Goal: Task Accomplishment & Management: Complete application form

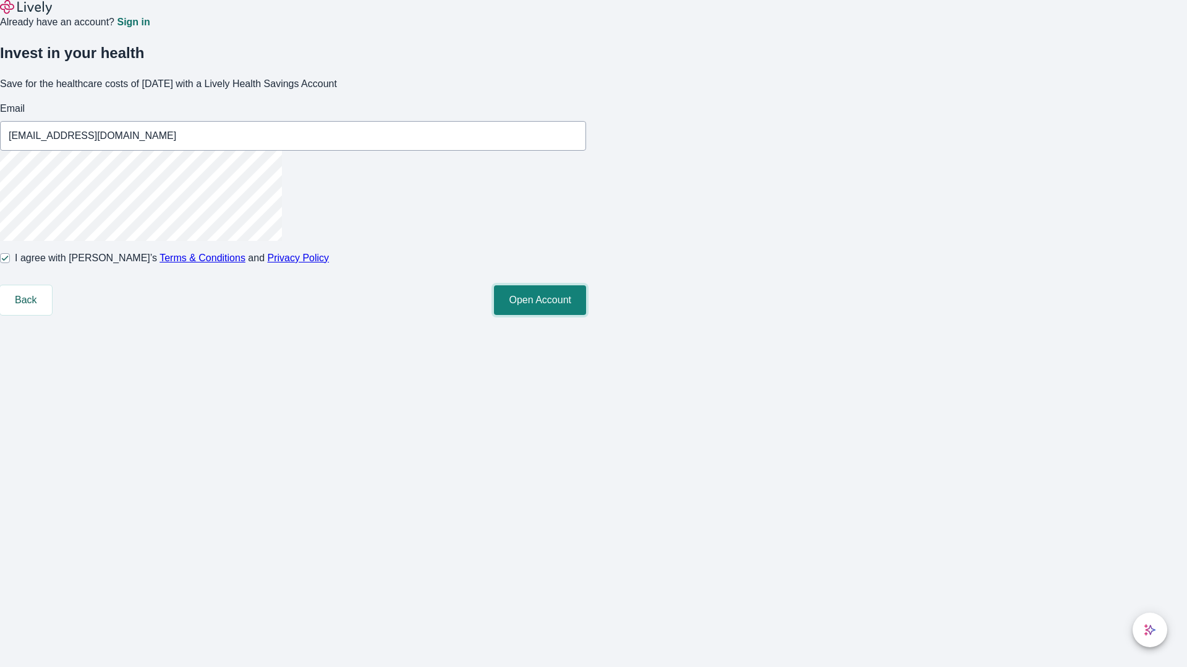
click at [586, 315] on button "Open Account" at bounding box center [540, 301] width 92 height 30
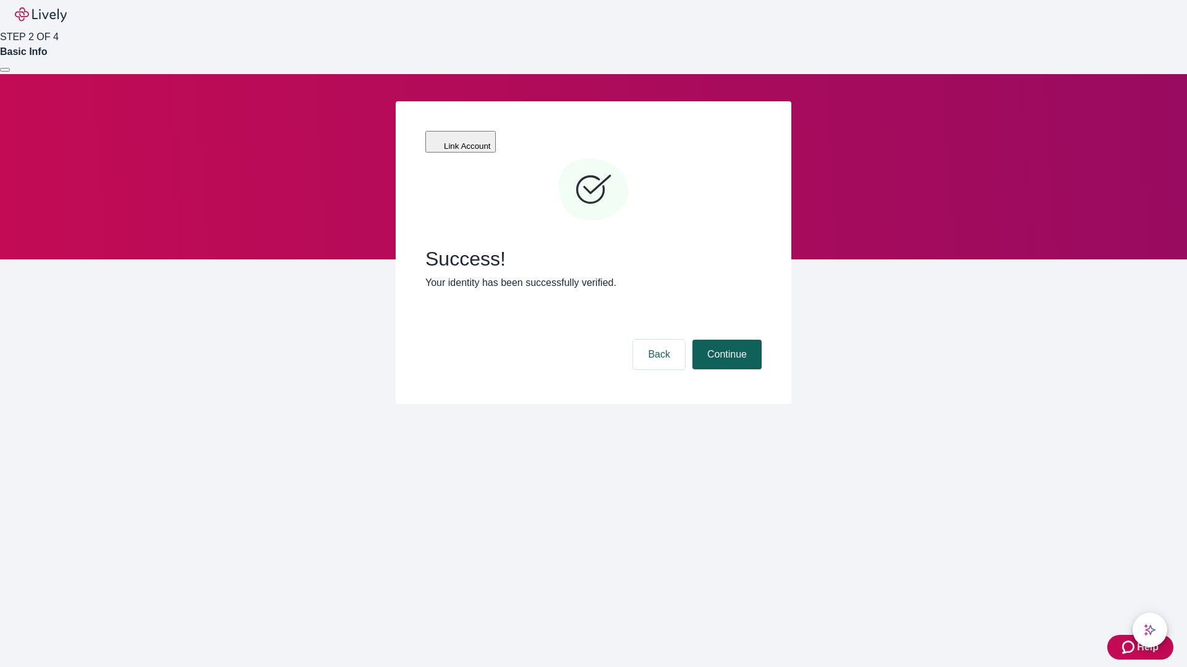
click at [725, 340] on button "Continue" at bounding box center [726, 355] width 69 height 30
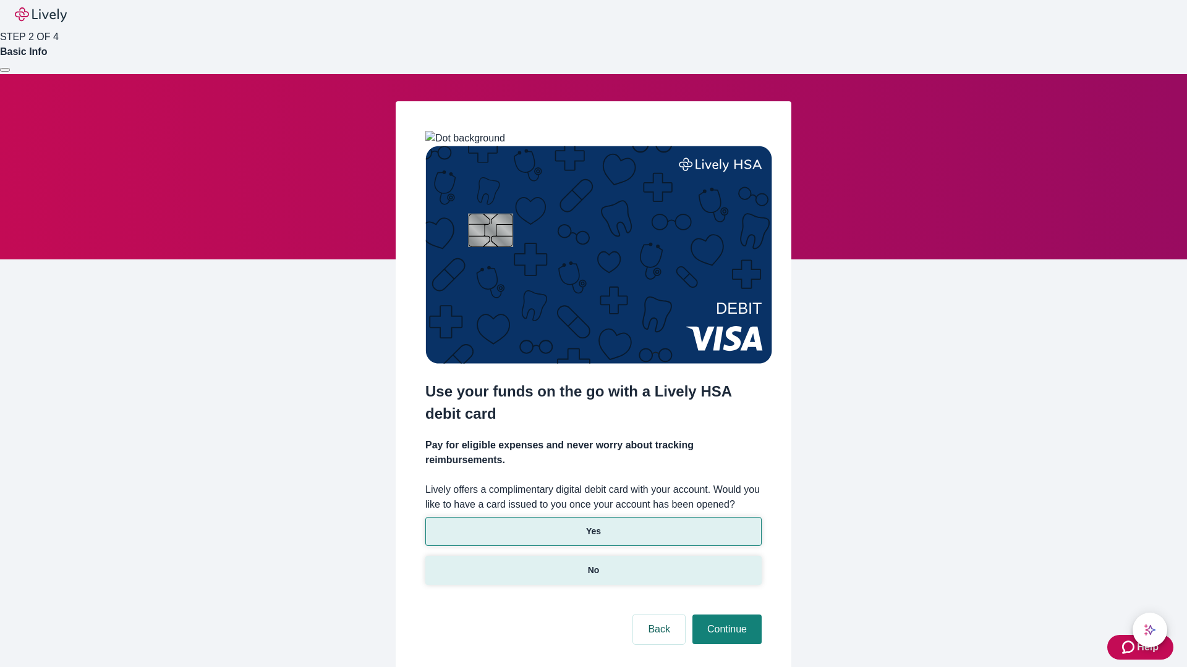
click at [593, 564] on p "No" at bounding box center [594, 570] width 12 height 13
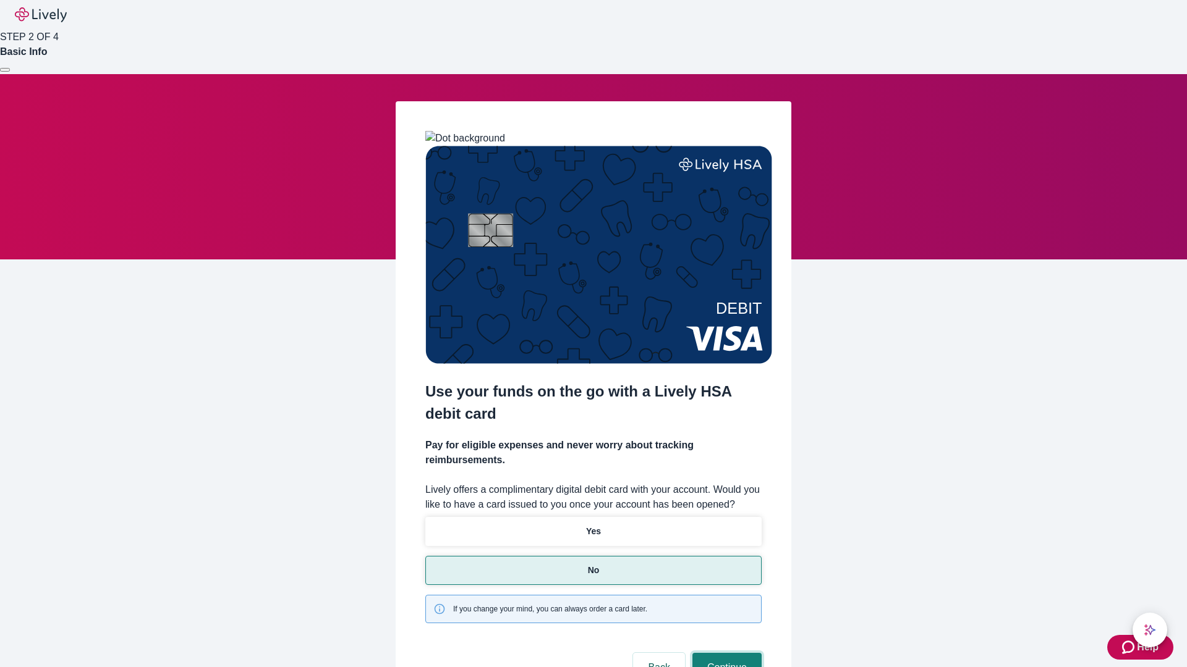
click at [725, 653] on button "Continue" at bounding box center [726, 668] width 69 height 30
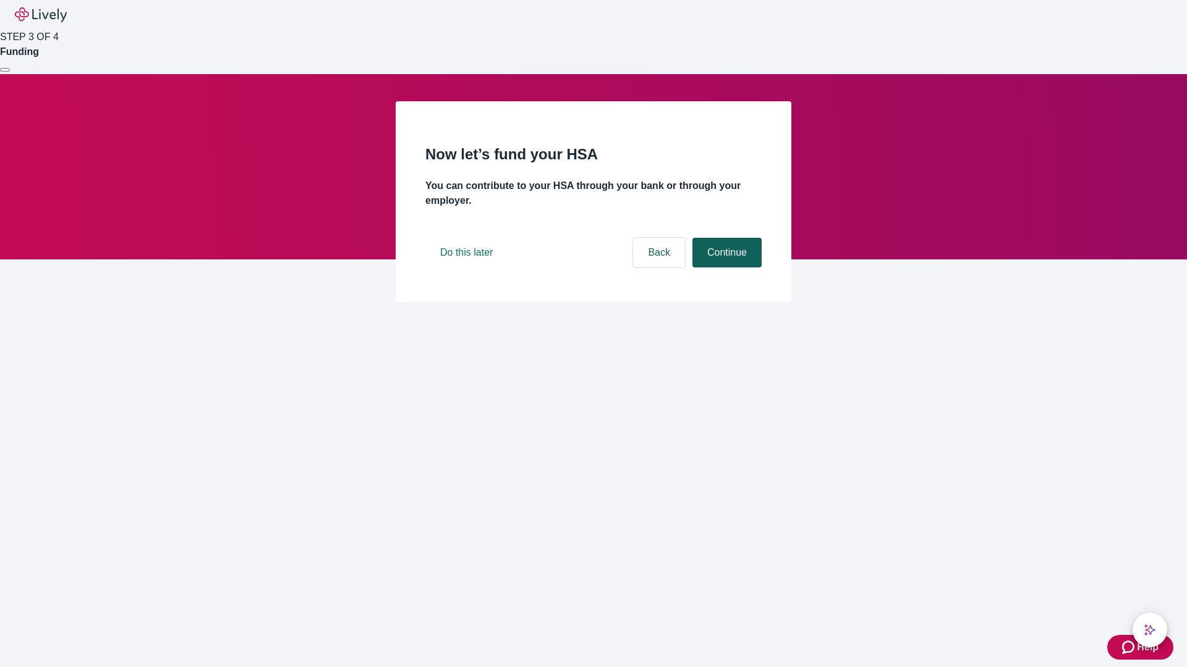
click at [725, 268] on button "Continue" at bounding box center [726, 253] width 69 height 30
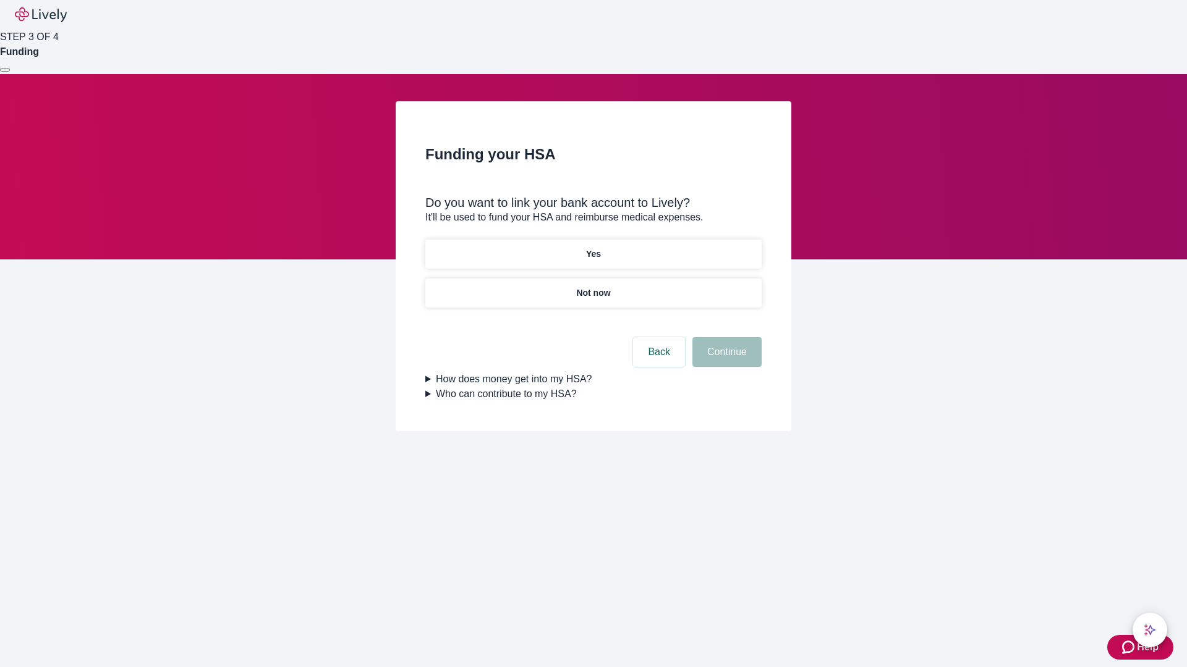
click at [593, 248] on p "Yes" at bounding box center [593, 254] width 15 height 13
click at [725, 337] on button "Continue" at bounding box center [726, 352] width 69 height 30
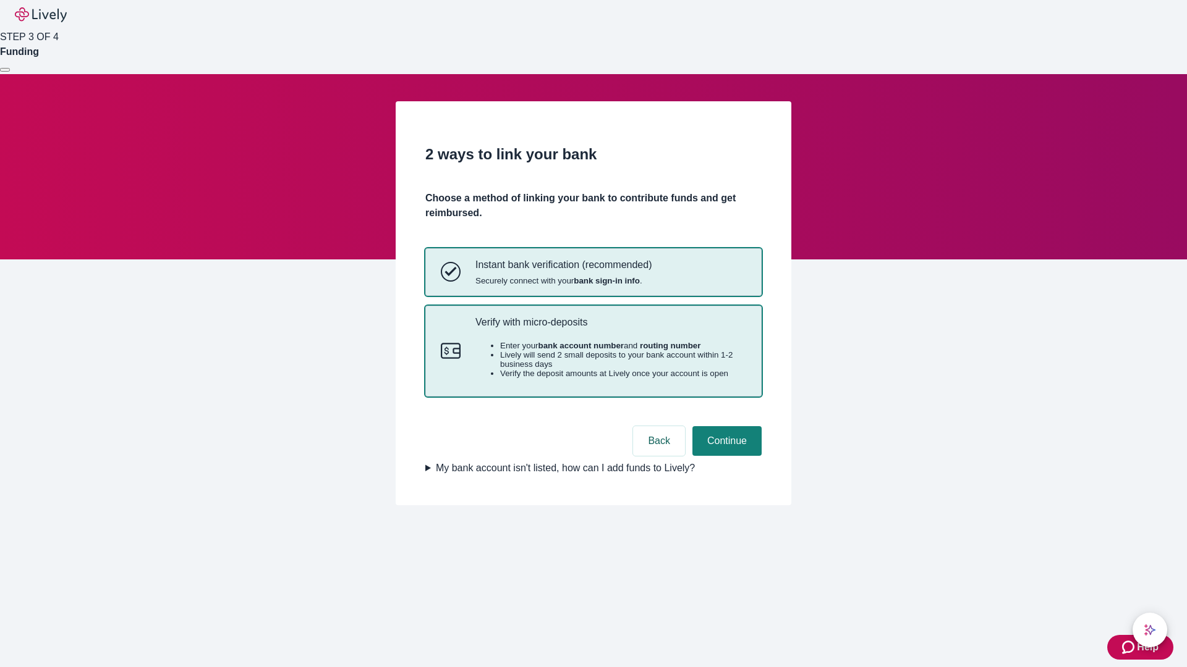
click at [610, 328] on p "Verify with micro-deposits" at bounding box center [610, 322] width 271 height 12
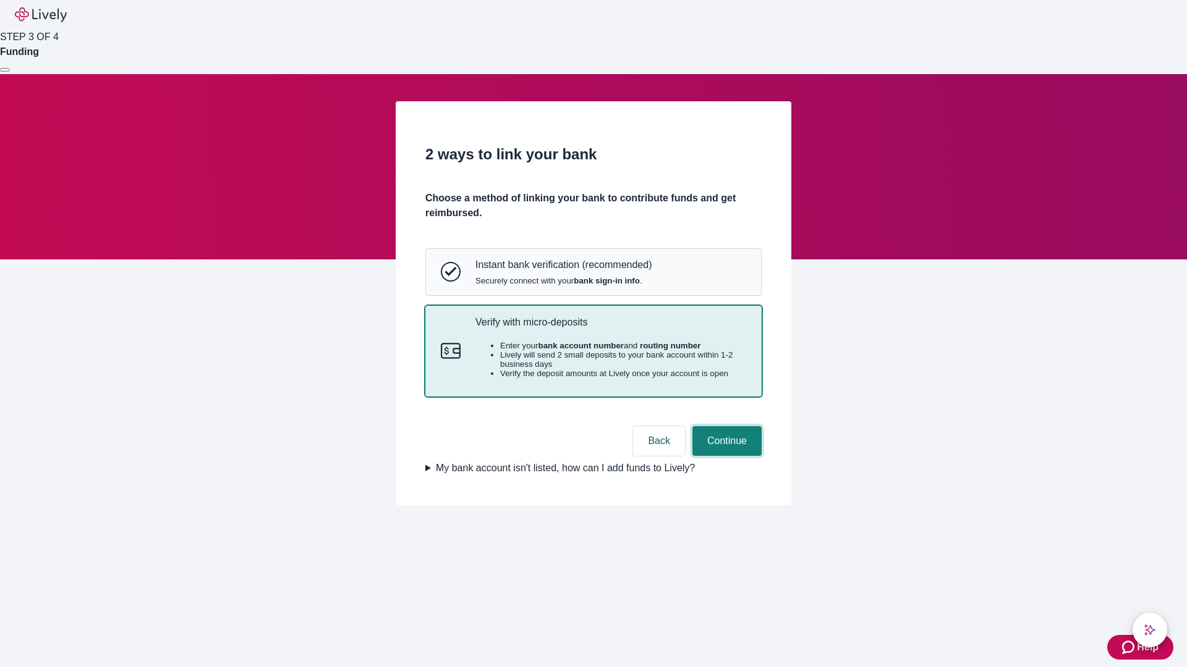
click at [725, 456] on button "Continue" at bounding box center [726, 441] width 69 height 30
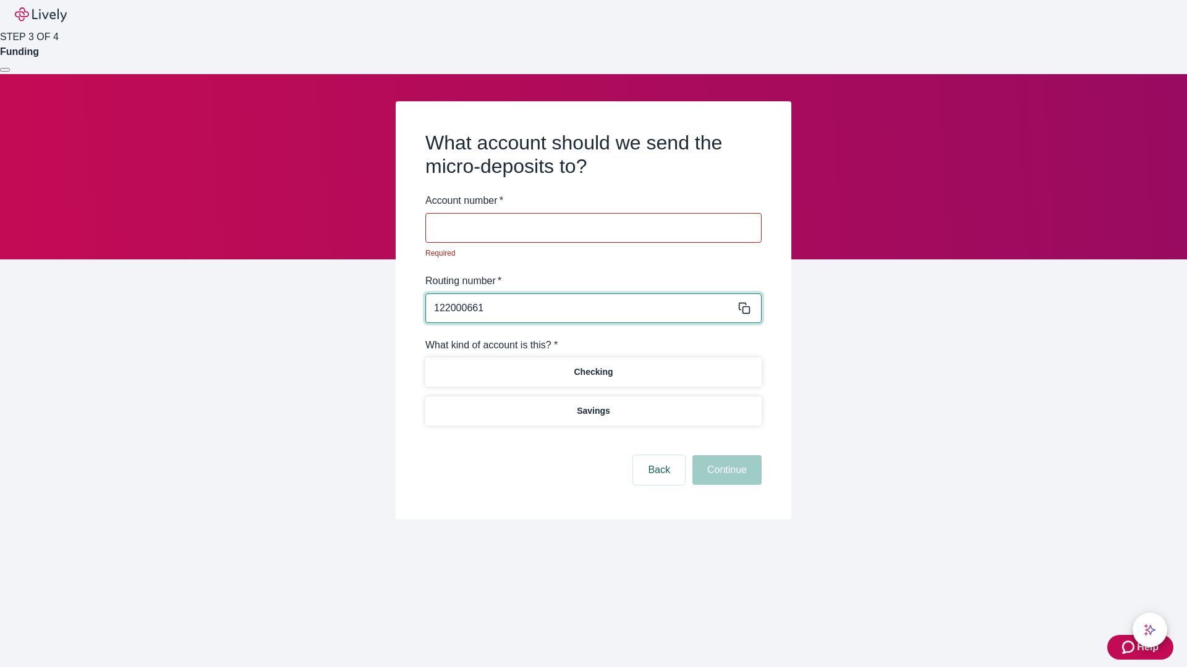
type input "122000661"
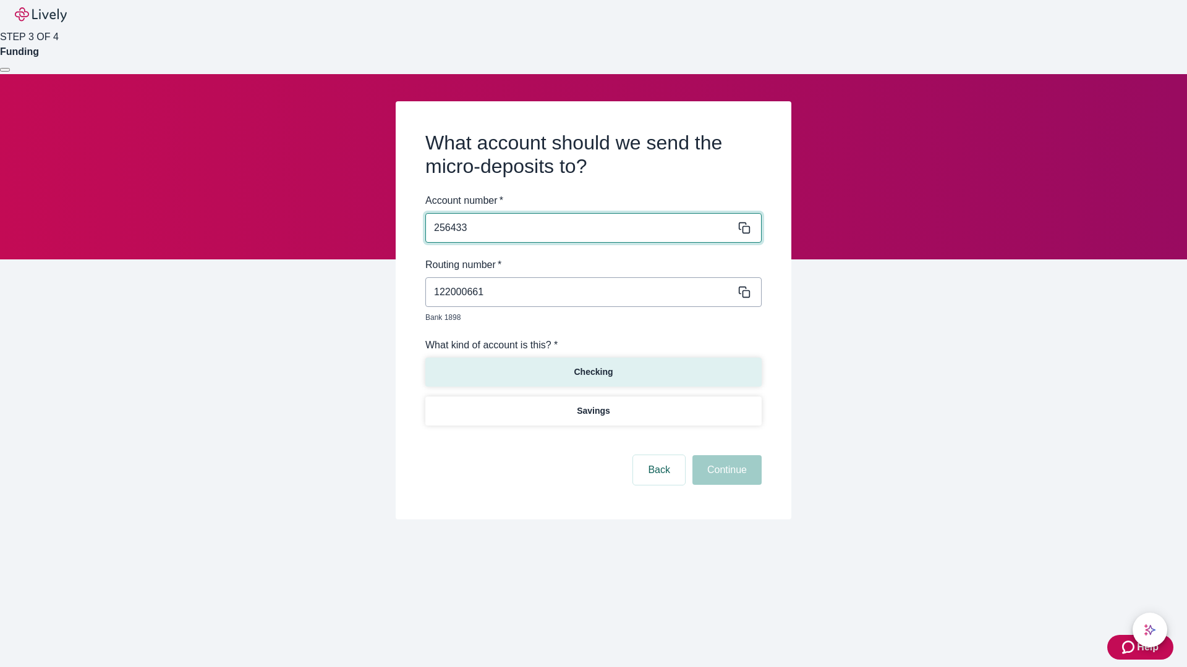
type input "256433"
click at [593, 366] on p "Checking" at bounding box center [593, 372] width 39 height 13
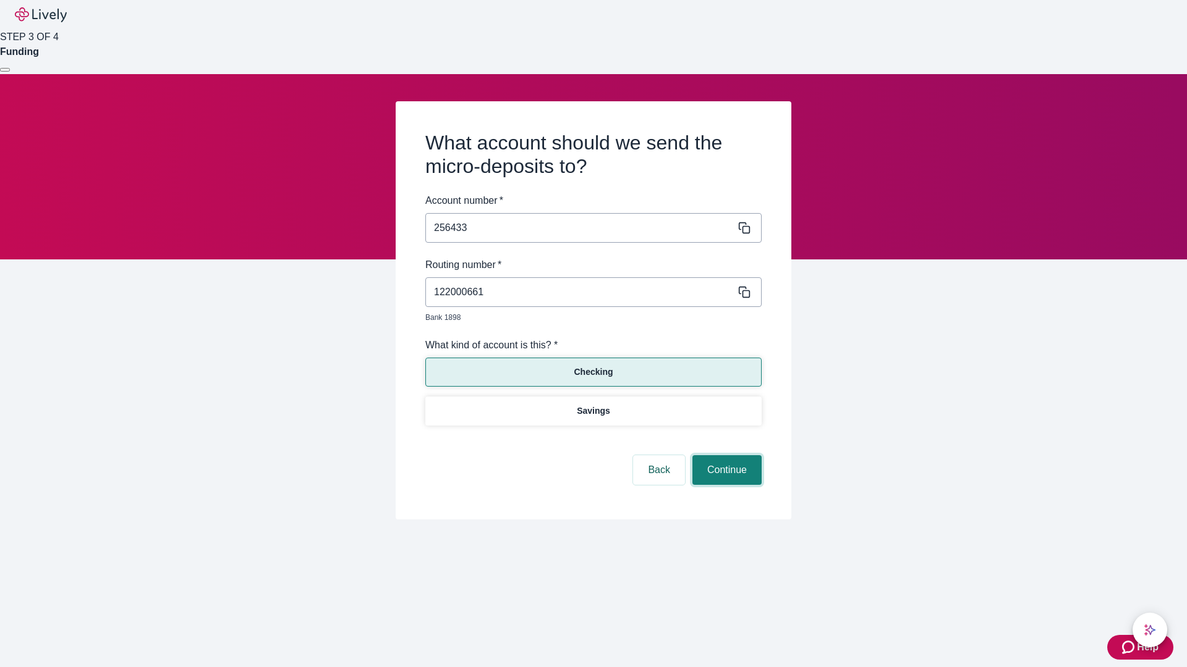
click at [725, 456] on button "Continue" at bounding box center [726, 470] width 69 height 30
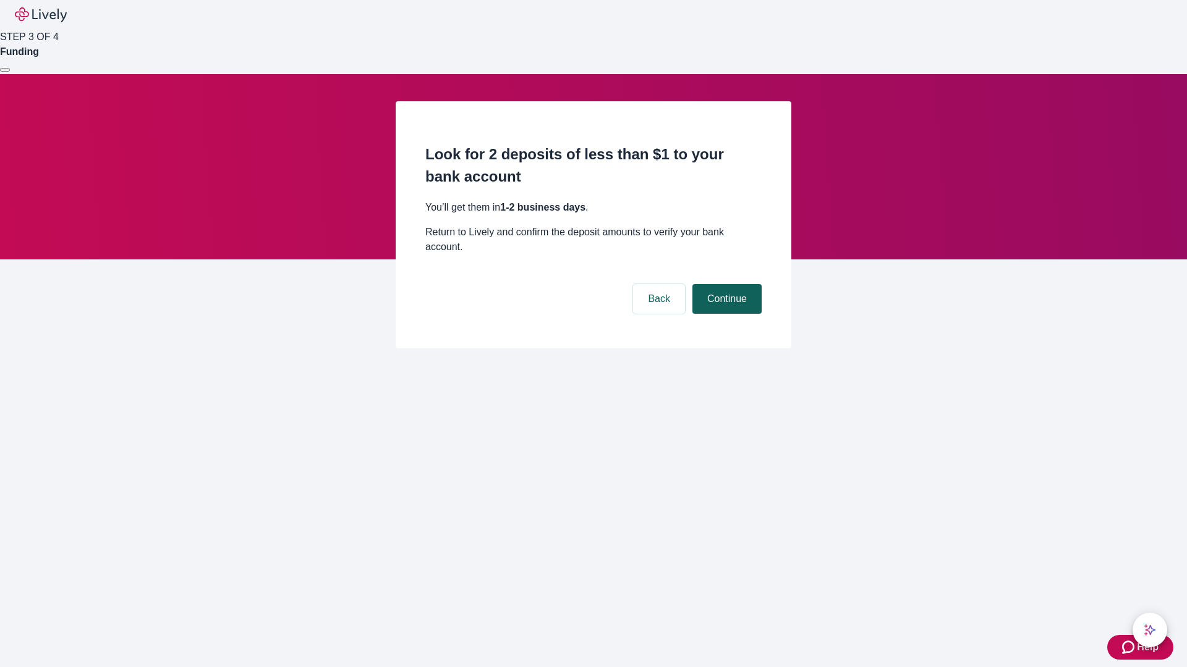
click at [725, 284] on button "Continue" at bounding box center [726, 299] width 69 height 30
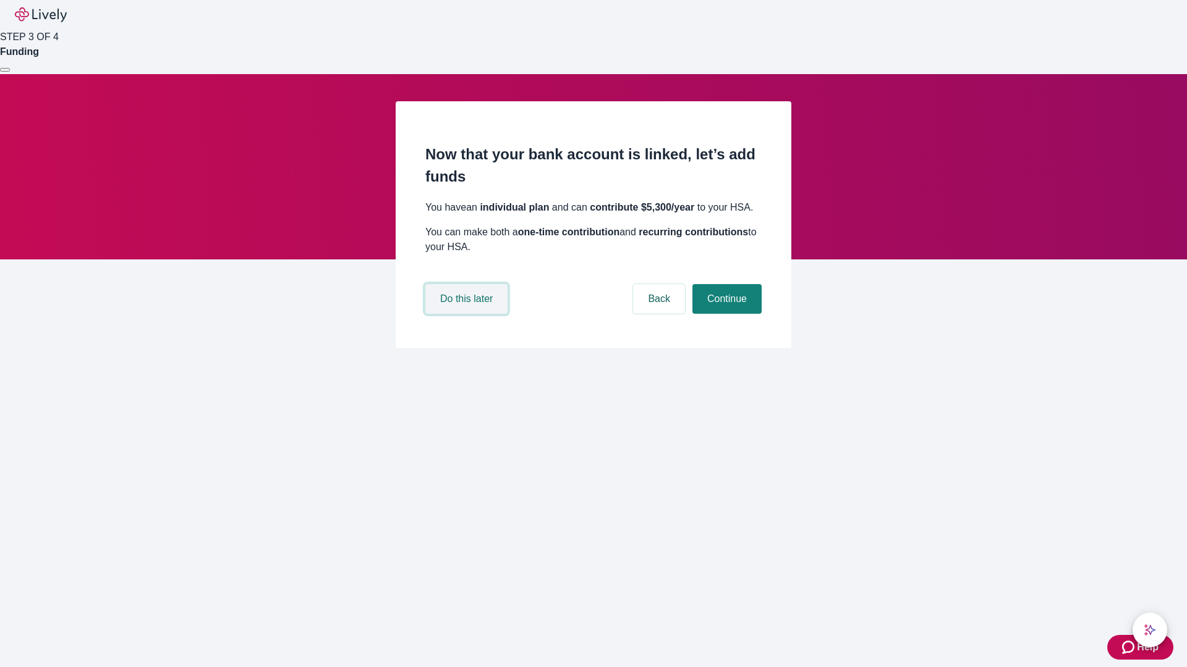
click at [468, 314] on button "Do this later" at bounding box center [466, 299] width 82 height 30
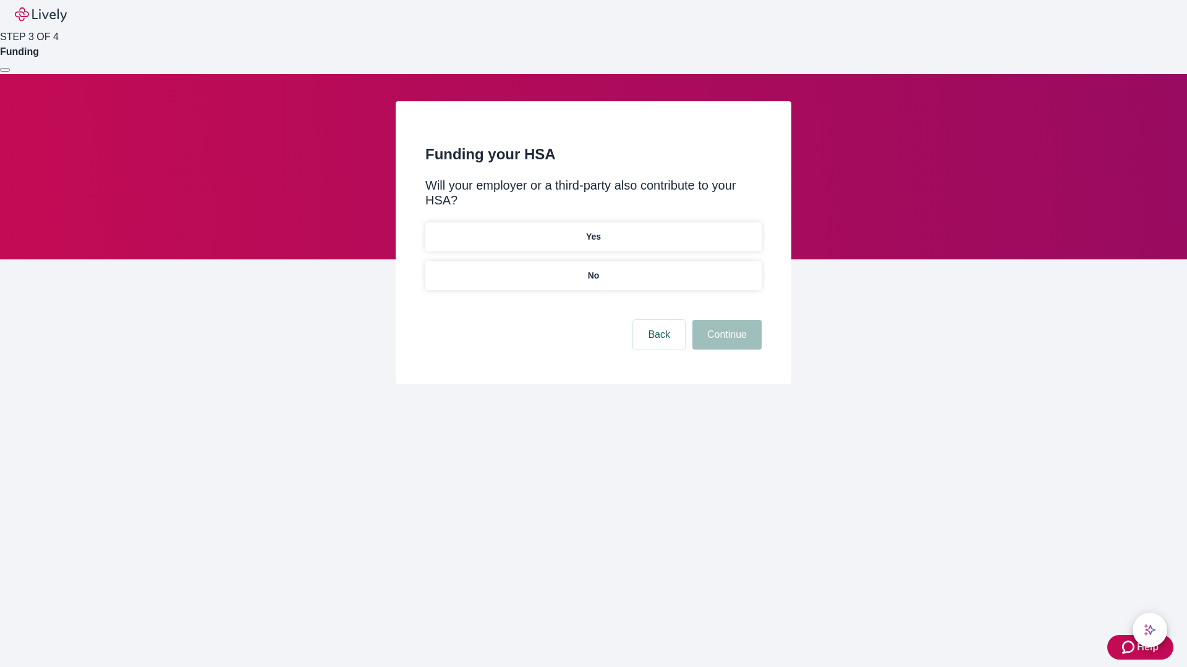
click at [593, 269] on p "No" at bounding box center [594, 275] width 12 height 13
click at [725, 320] on button "Continue" at bounding box center [726, 335] width 69 height 30
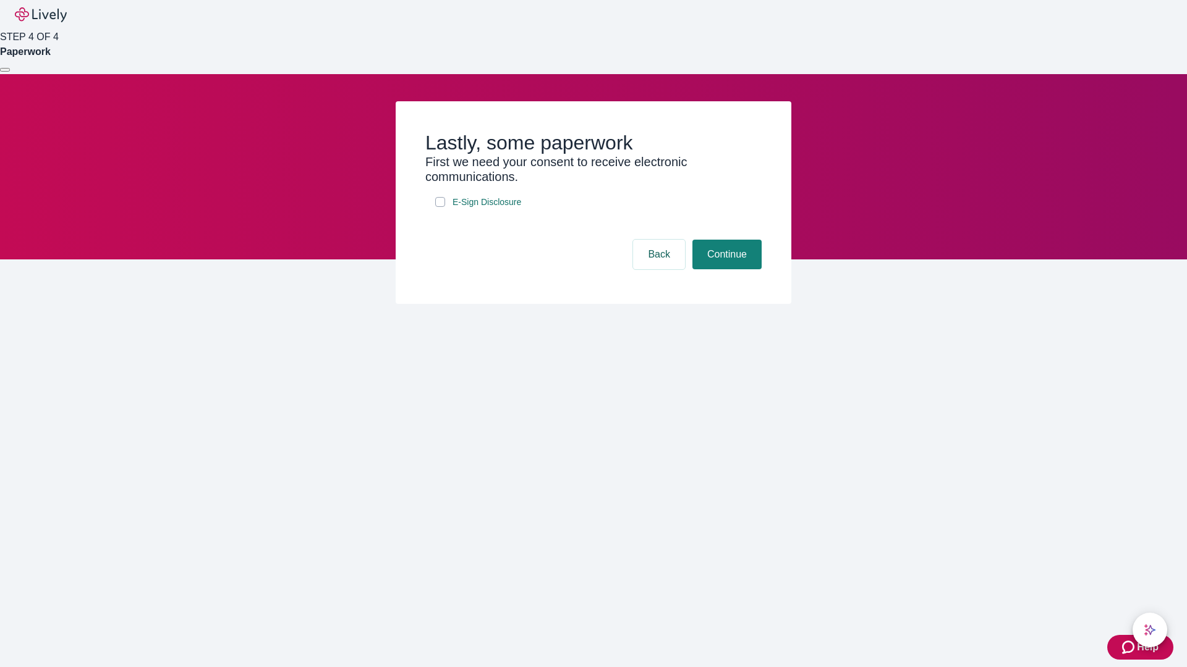
click at [440, 207] on input "E-Sign Disclosure" at bounding box center [440, 202] width 10 height 10
checkbox input "true"
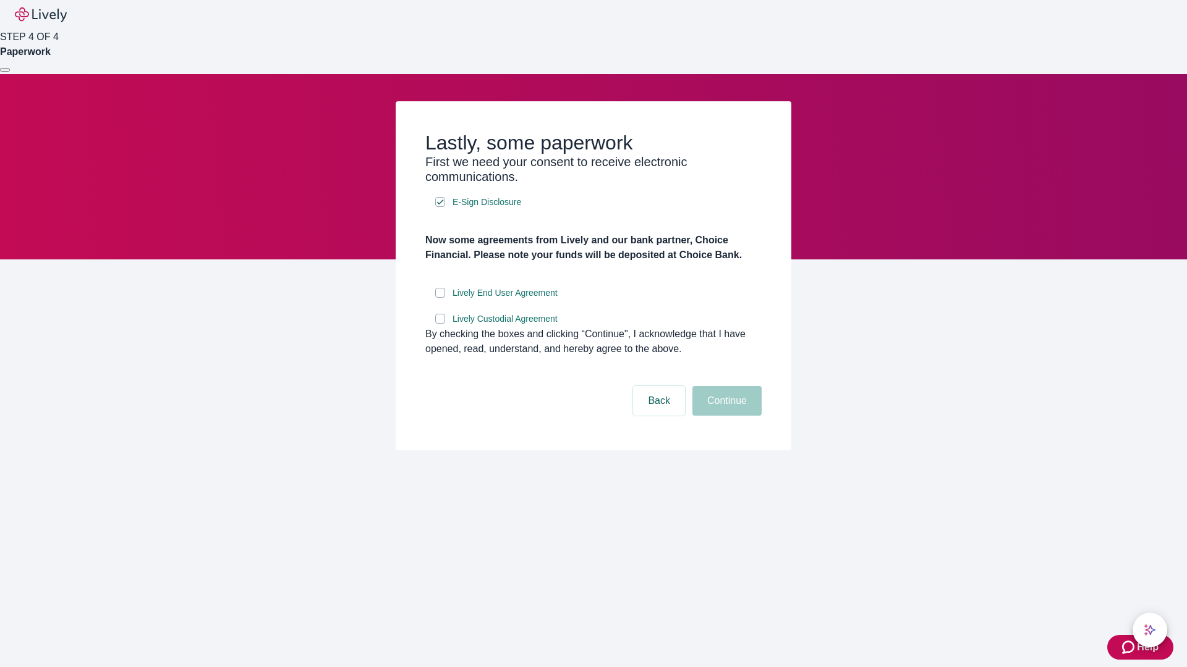
click at [440, 298] on input "Lively End User Agreement" at bounding box center [440, 293] width 10 height 10
checkbox input "true"
click at [440, 324] on input "Lively Custodial Agreement" at bounding box center [440, 319] width 10 height 10
checkbox input "true"
click at [725, 416] on button "Continue" at bounding box center [726, 401] width 69 height 30
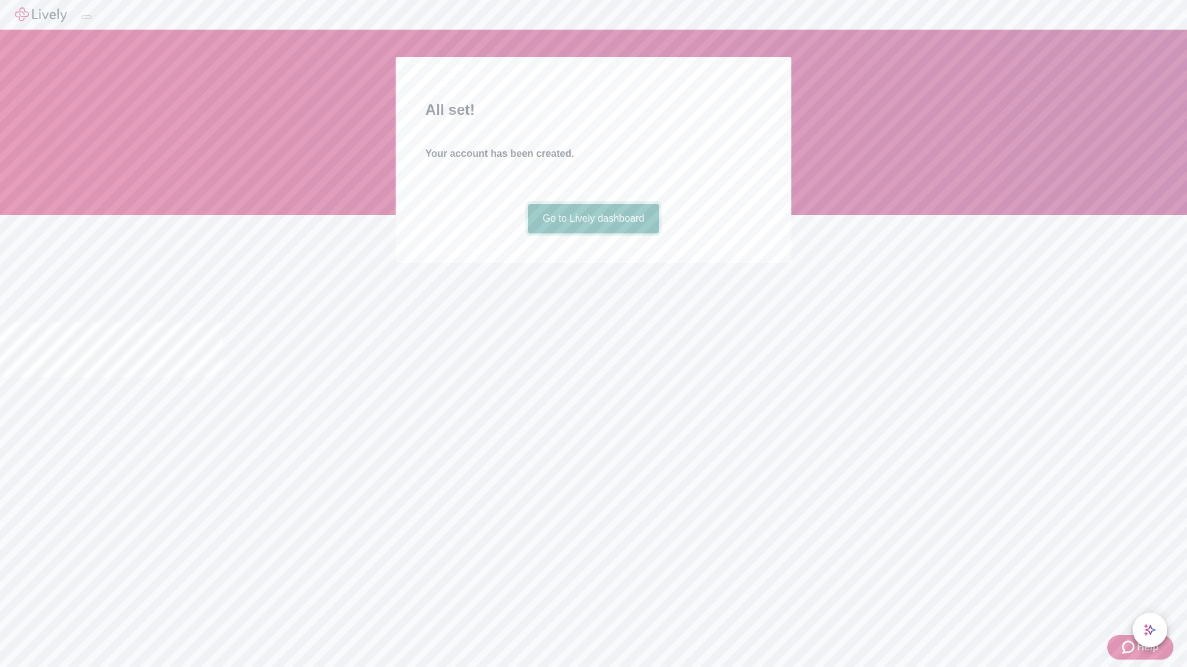
click at [593, 234] on link "Go to Lively dashboard" at bounding box center [594, 219] width 132 height 30
